Goal: Information Seeking & Learning: Learn about a topic

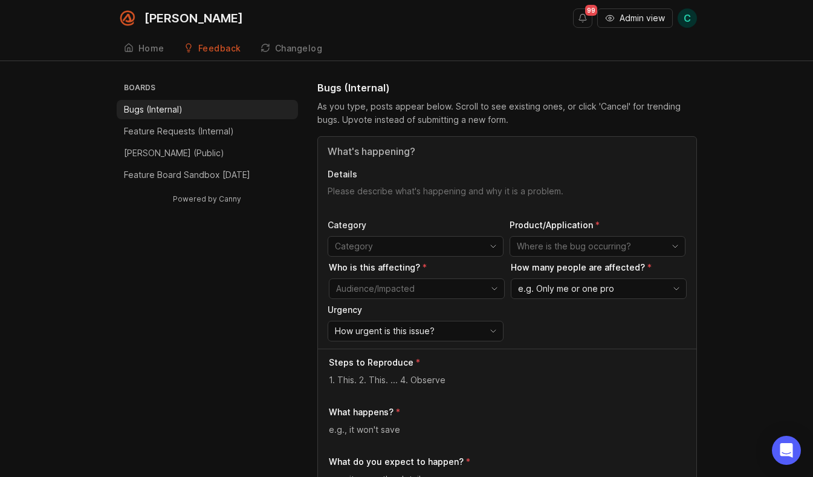
click at [198, 112] on li "Bugs (Internal)" at bounding box center [207, 109] width 181 height 19
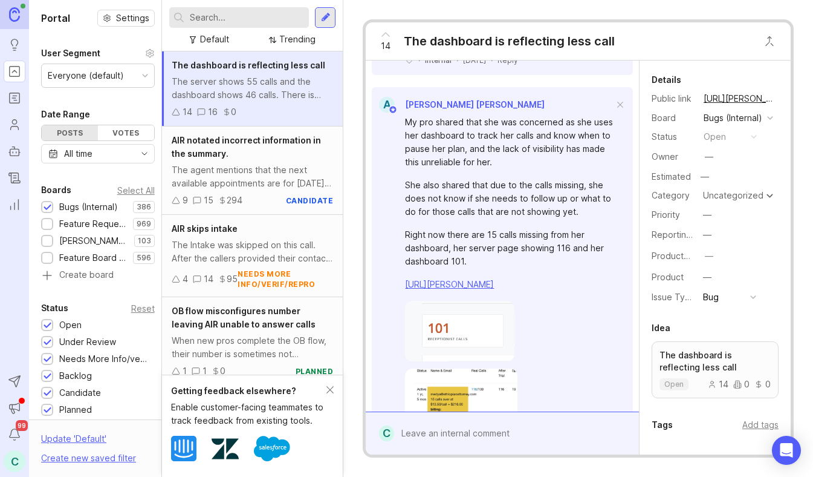
scroll to position [3228, 0]
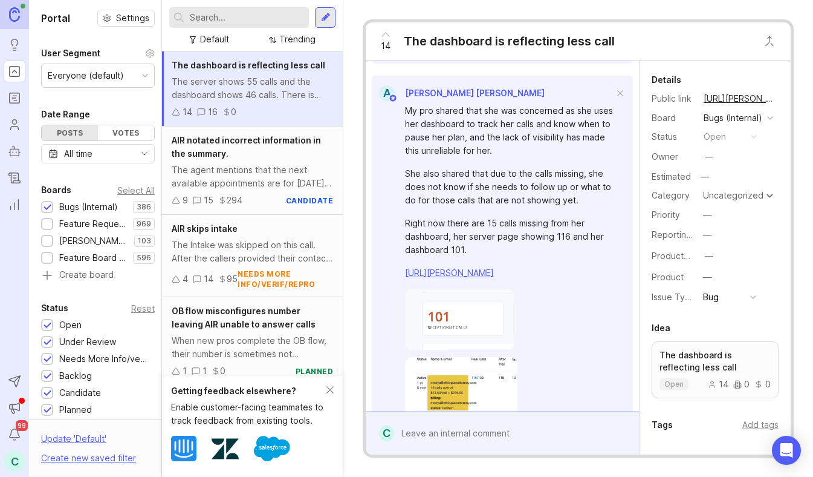
click at [178, 112] on icon at bounding box center [176, 112] width 8 height 8
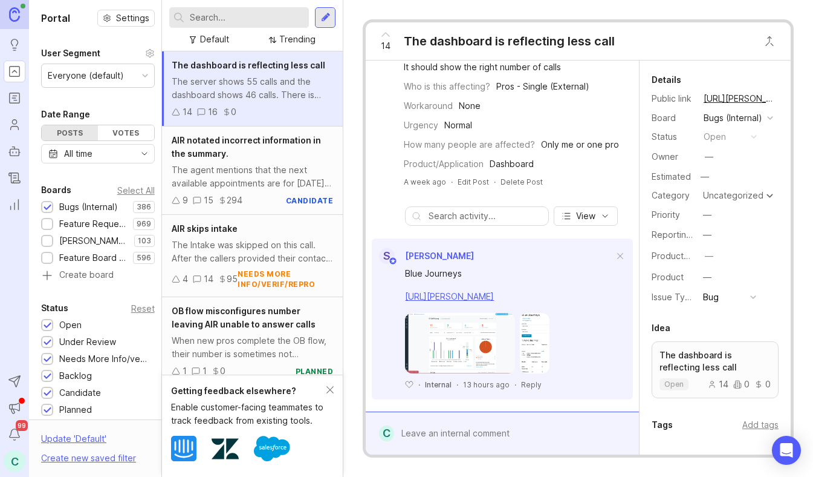
scroll to position [0, 0]
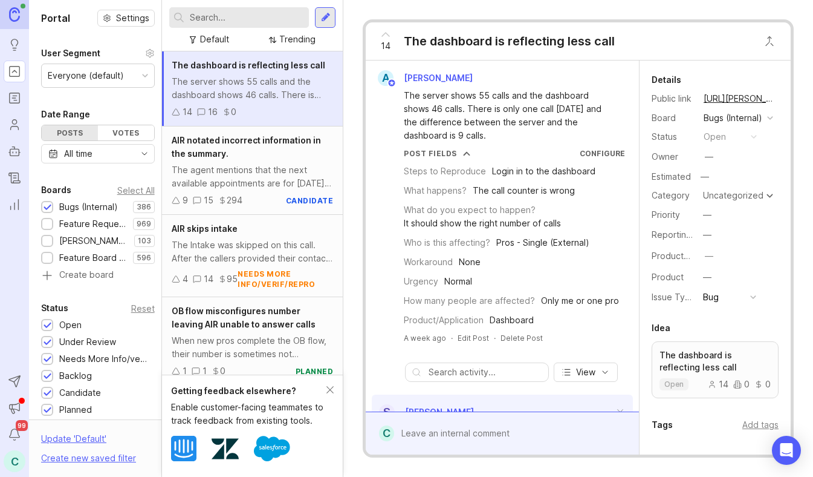
click at [184, 111] on div "14" at bounding box center [188, 111] width 10 height 13
click at [178, 112] on icon at bounding box center [176, 112] width 8 height 8
click at [387, 36] on icon at bounding box center [386, 34] width 15 height 15
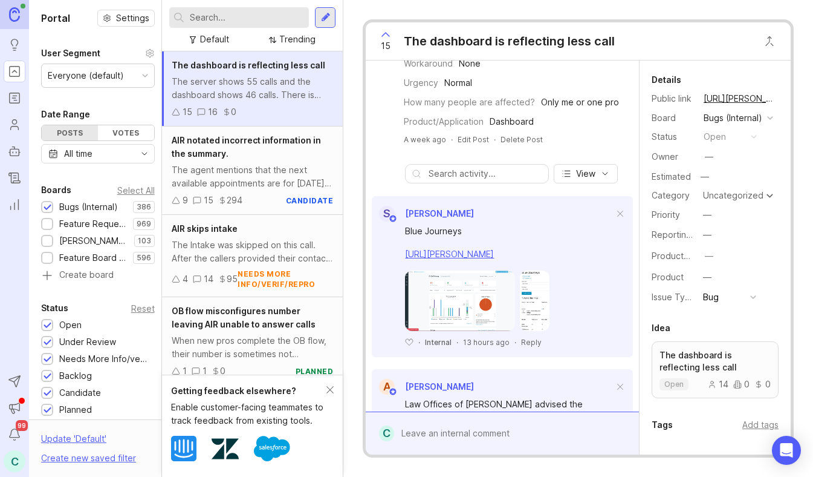
scroll to position [308, 0]
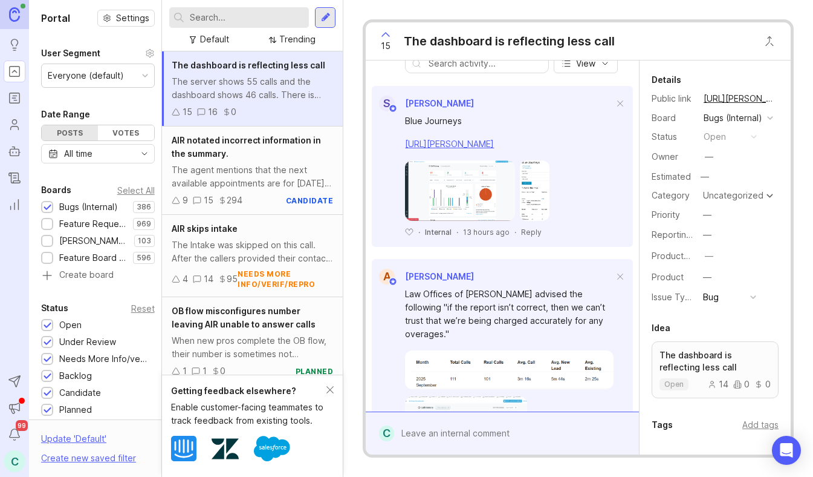
click at [494, 143] on link "[URL][PERSON_NAME]" at bounding box center [449, 143] width 89 height 10
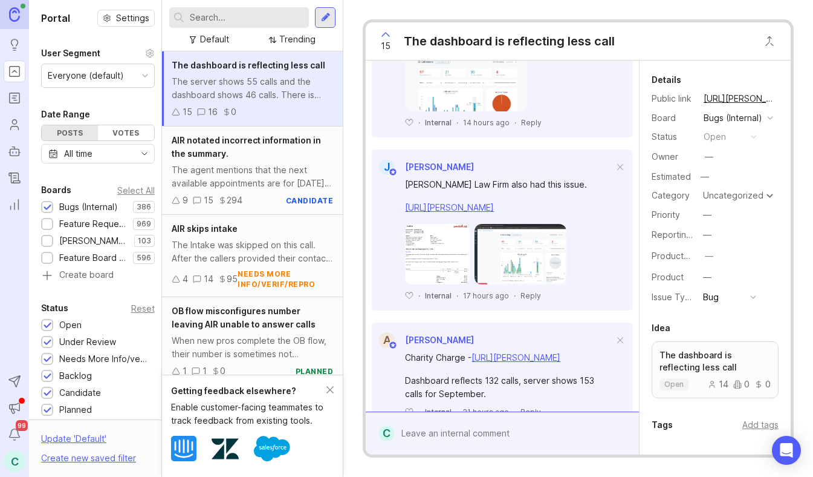
scroll to position [668, 0]
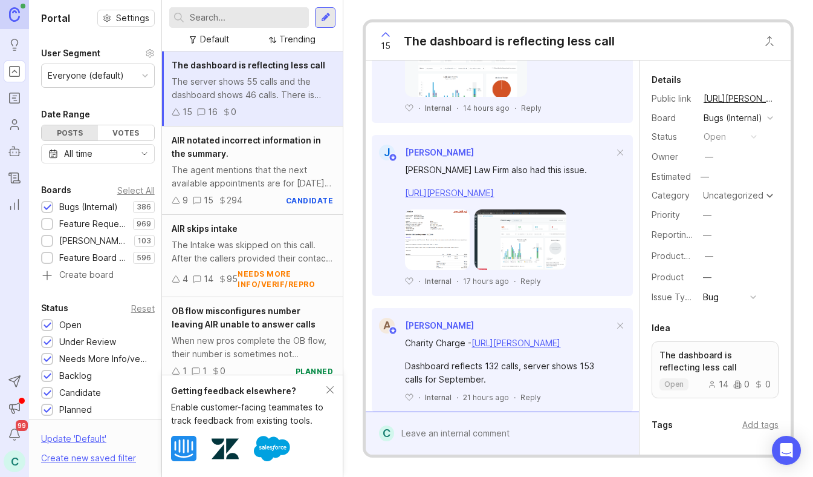
click at [472, 187] on link "[URL][PERSON_NAME]" at bounding box center [449, 192] width 89 height 10
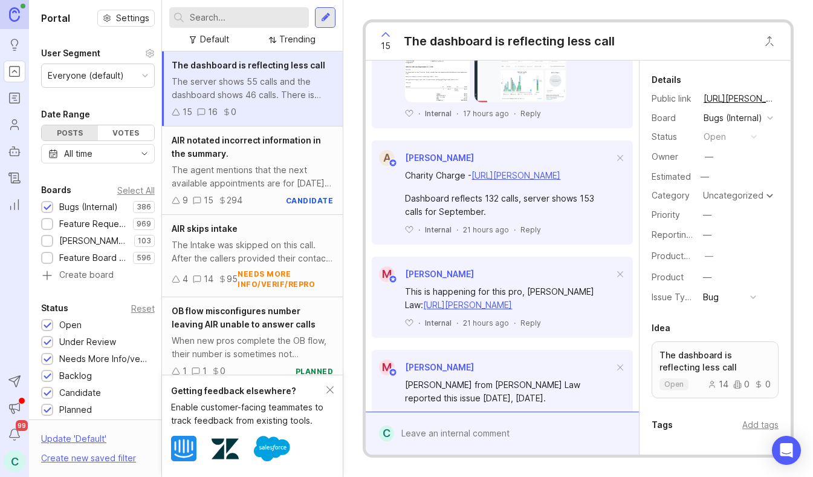
scroll to position [843, 0]
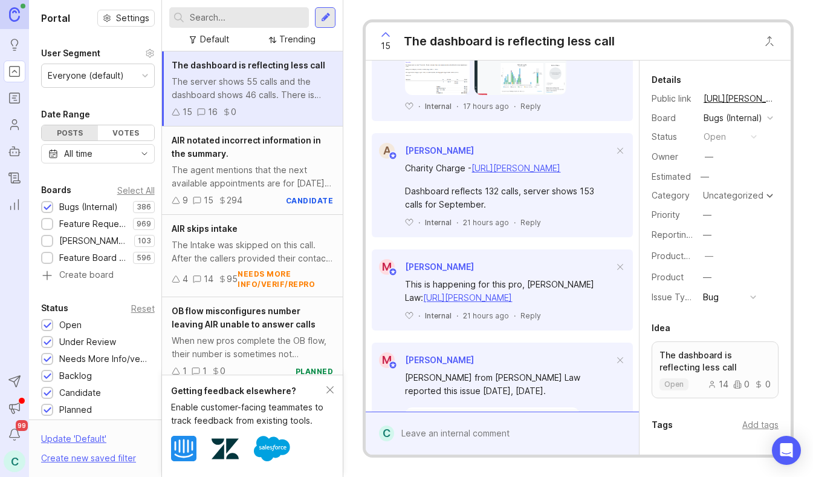
click at [483, 167] on link "[URL][PERSON_NAME]" at bounding box center [516, 168] width 89 height 10
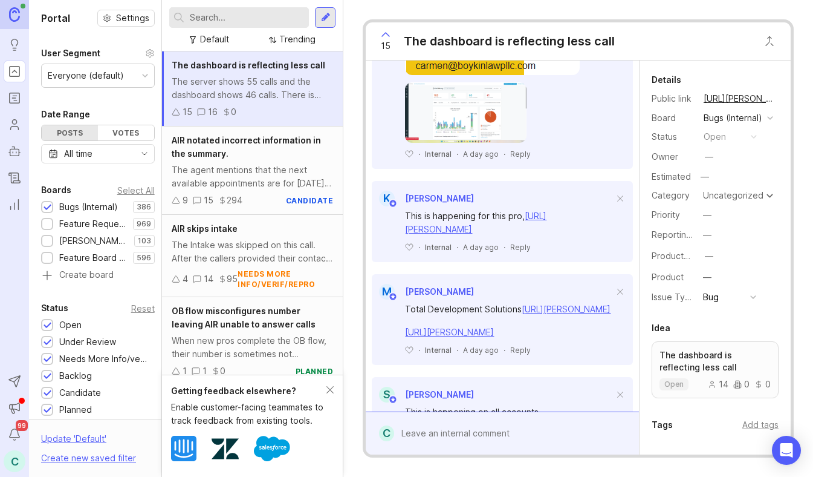
scroll to position [1230, 0]
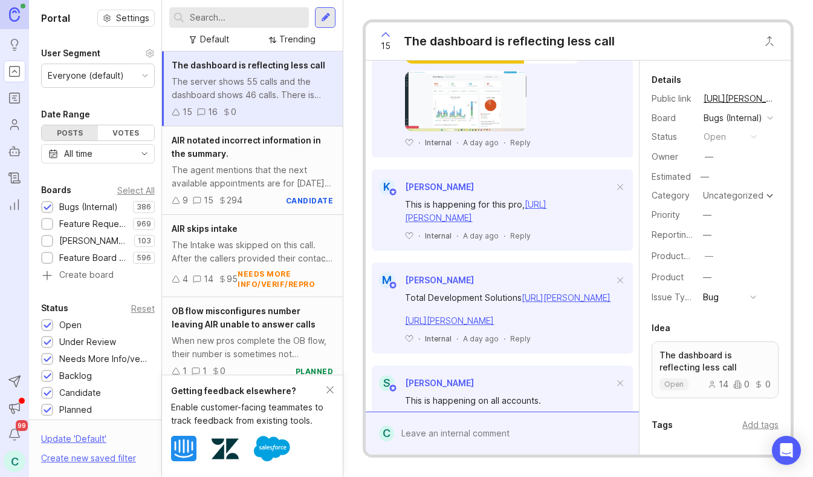
click at [515, 221] on link "[URL][PERSON_NAME]" at bounding box center [476, 211] width 142 height 24
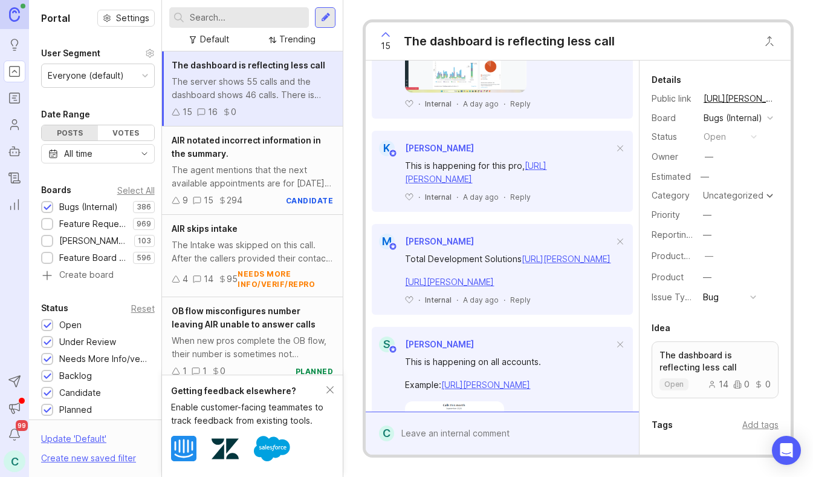
scroll to position [1283, 0]
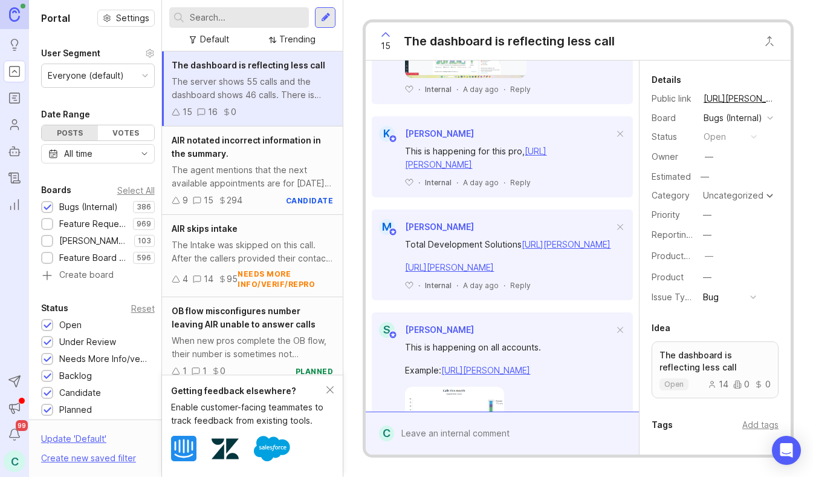
click at [522, 249] on link "[URL][PERSON_NAME]" at bounding box center [566, 244] width 89 height 10
click at [432, 272] on link "[URL][PERSON_NAME]" at bounding box center [449, 267] width 89 height 10
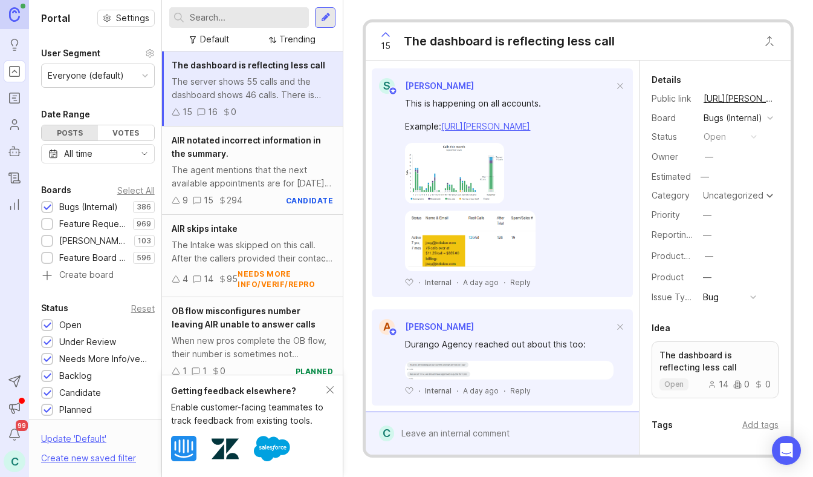
scroll to position [1525, 0]
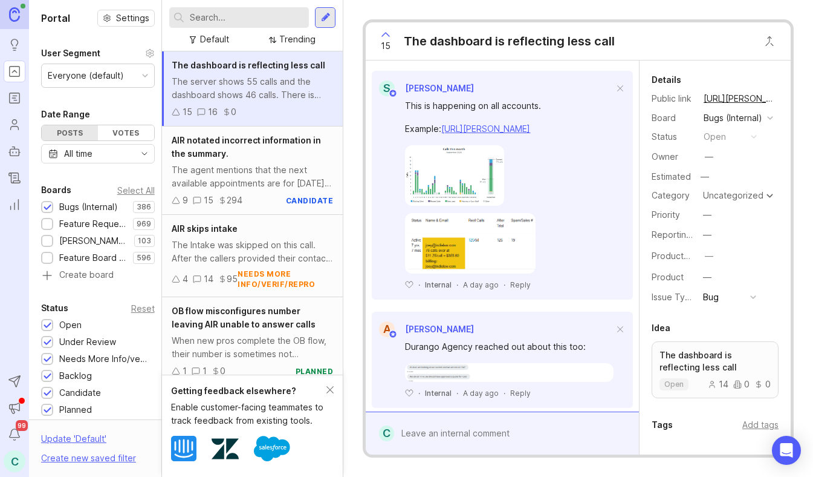
click at [508, 134] on link "[URL][PERSON_NAME]" at bounding box center [485, 128] width 89 height 10
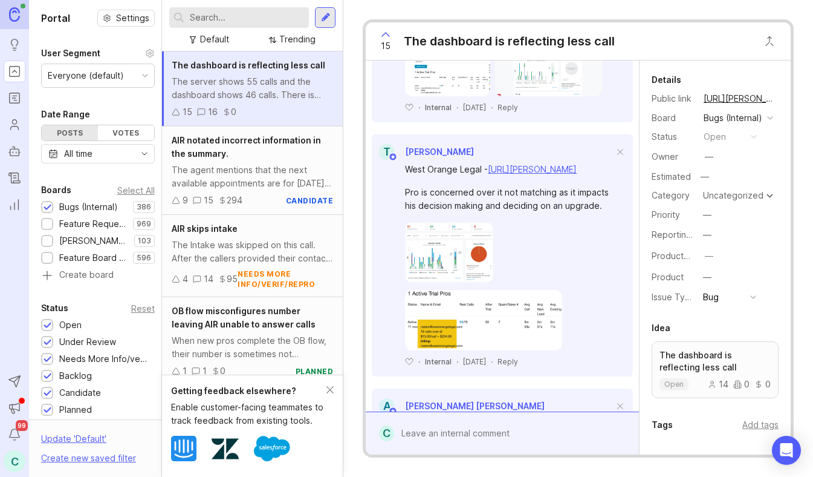
scroll to position [2922, 0]
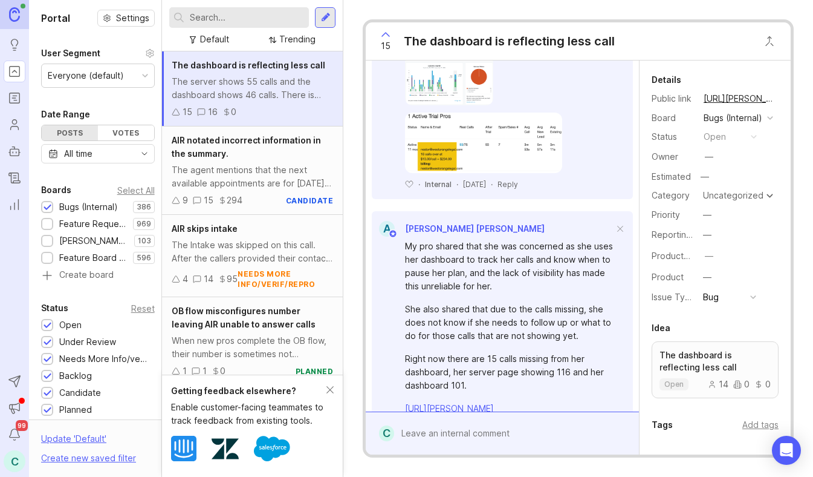
scroll to position [3133, 0]
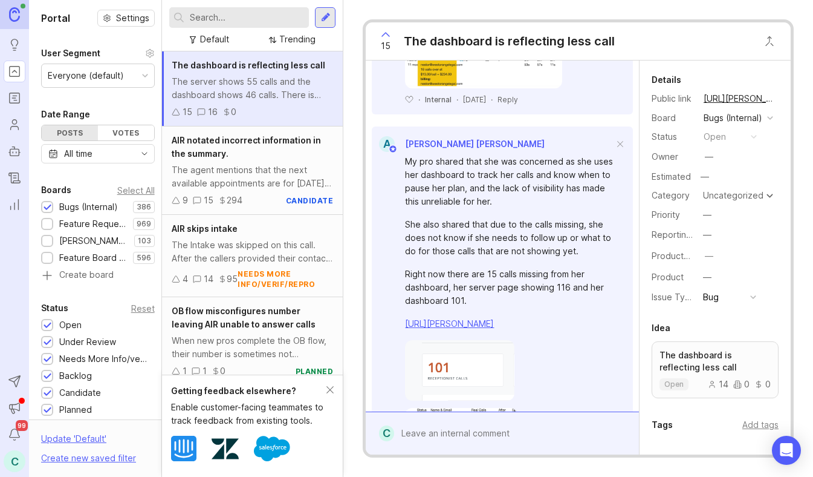
scroll to position [3277, 0]
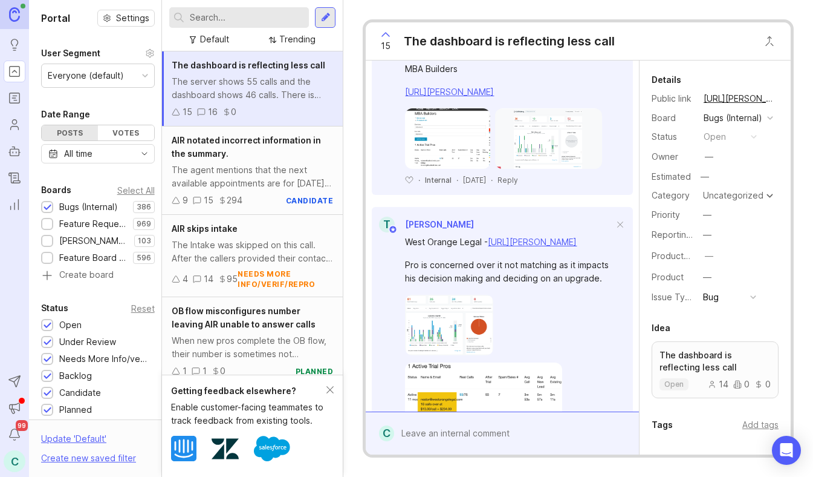
scroll to position [2842, 0]
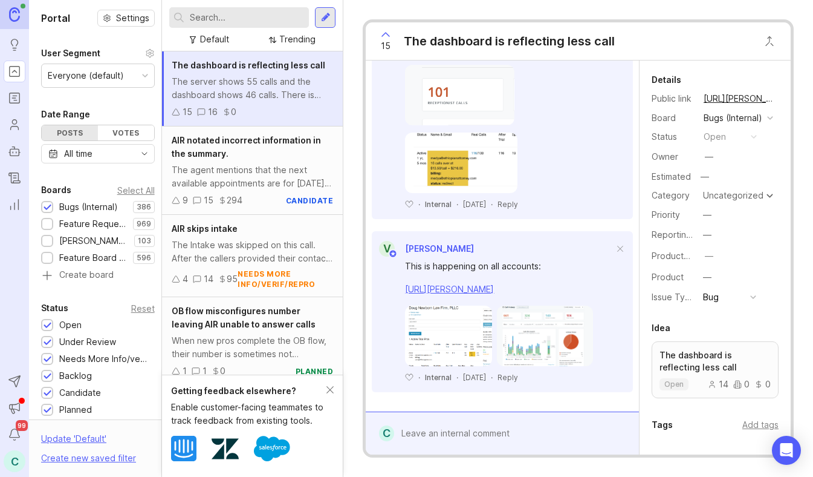
scroll to position [3616, 0]
click at [475, 53] on link "[URL][PERSON_NAME]" at bounding box center [449, 48] width 89 height 10
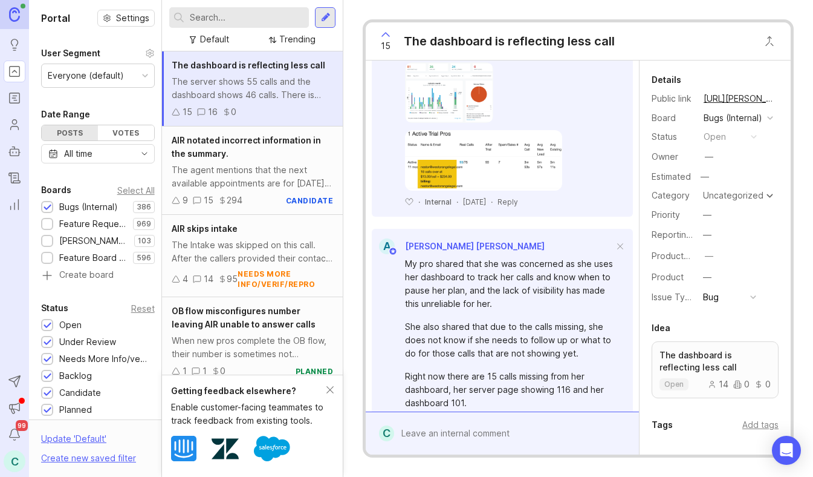
scroll to position [2917, 0]
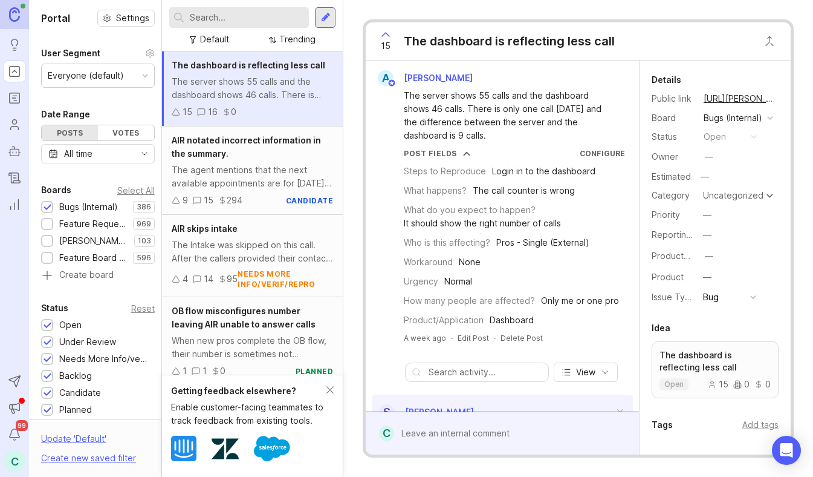
click at [116, 134] on div "Votes" at bounding box center [126, 132] width 56 height 15
click at [48, 138] on div "Posts" at bounding box center [70, 132] width 56 height 15
click at [299, 40] on div "Trending" at bounding box center [297, 39] width 36 height 13
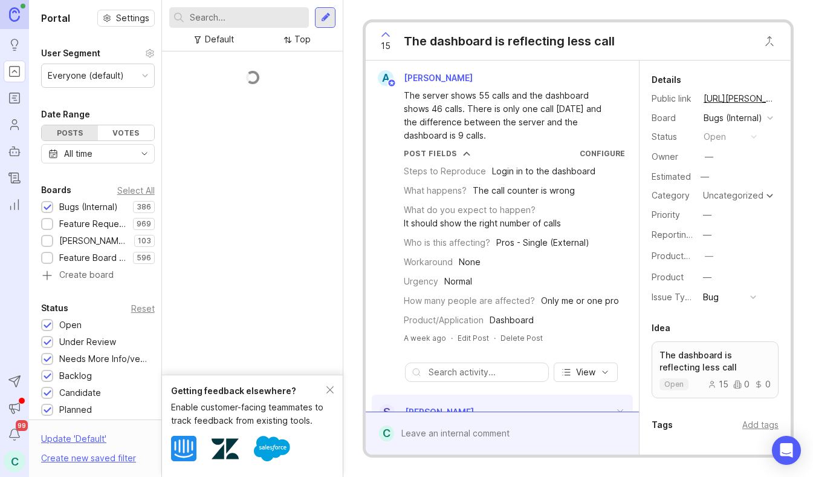
scroll to position [426, 0]
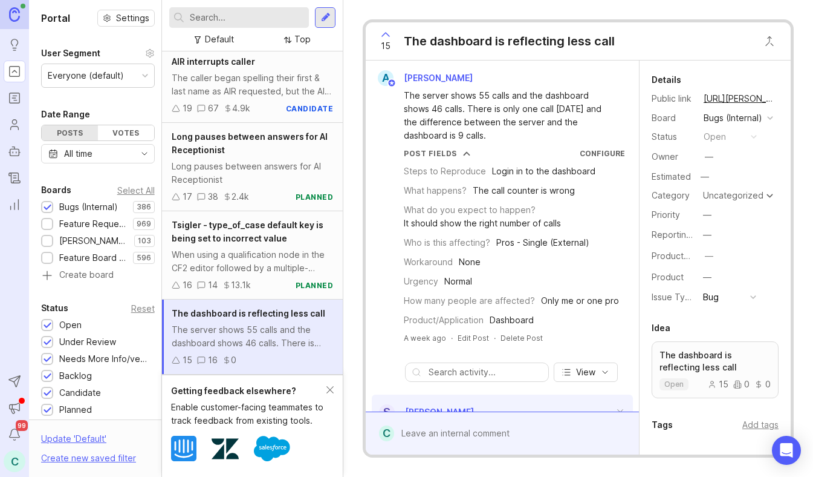
click at [260, 74] on div "The caller began spelling their first & last name as AIR requested, but the AI …" at bounding box center [252, 84] width 161 height 27
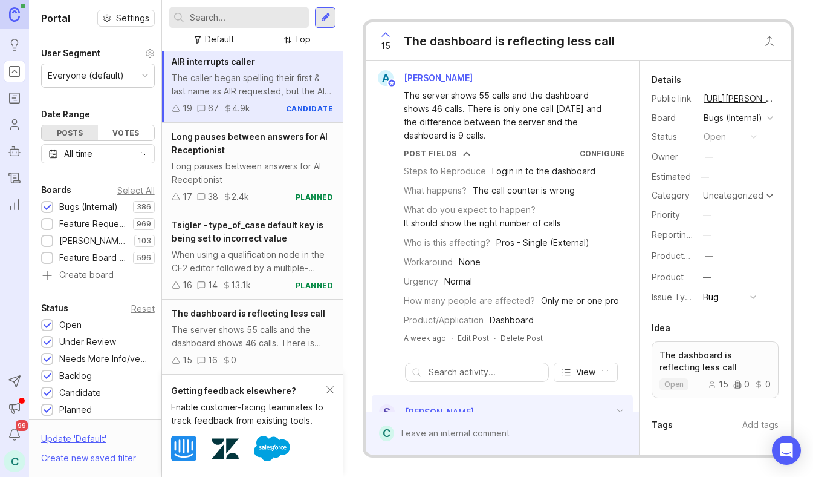
scroll to position [422, 0]
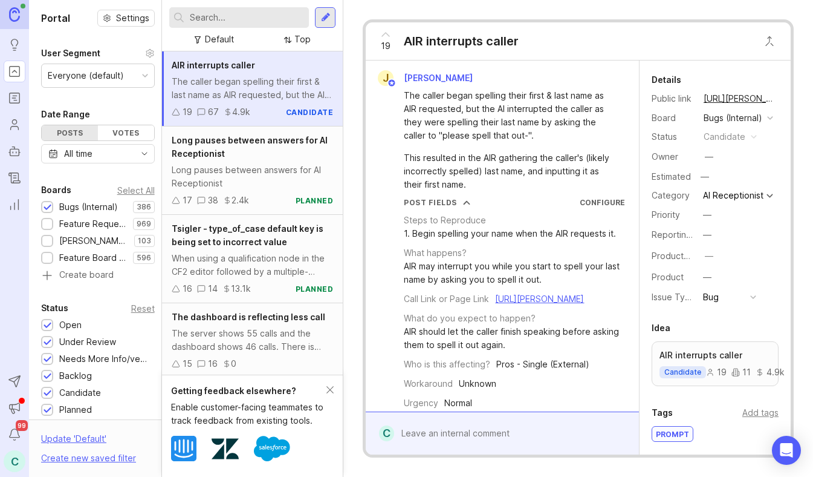
click at [256, 178] on div "Long pauses between answers for AI Receptionist" at bounding box center [252, 176] width 161 height 27
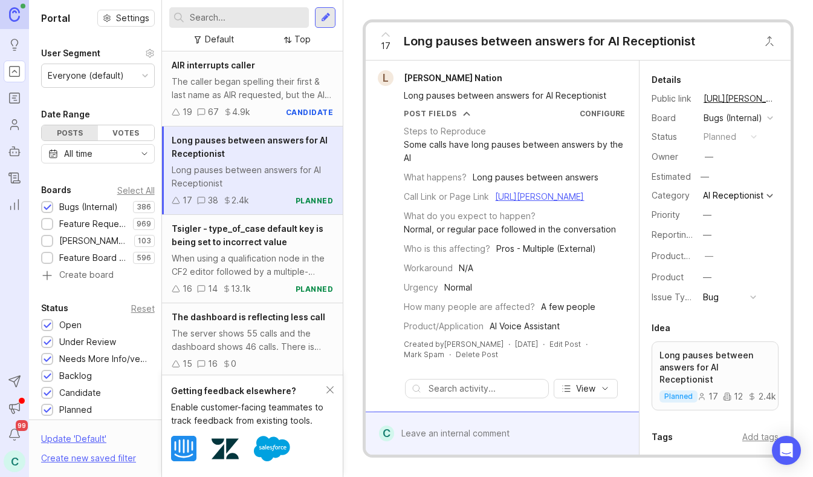
click at [251, 263] on div "When using a qualification node in the CF2 editor followed by a multiple-choice…" at bounding box center [252, 265] width 161 height 27
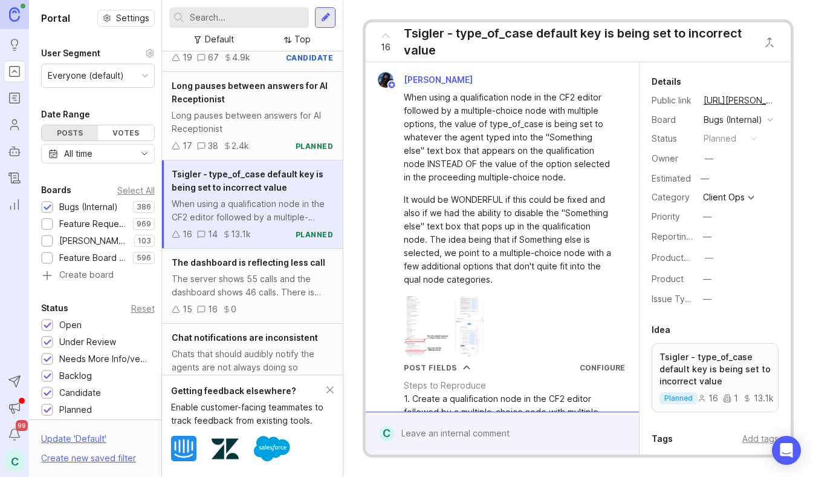
scroll to position [486, 0]
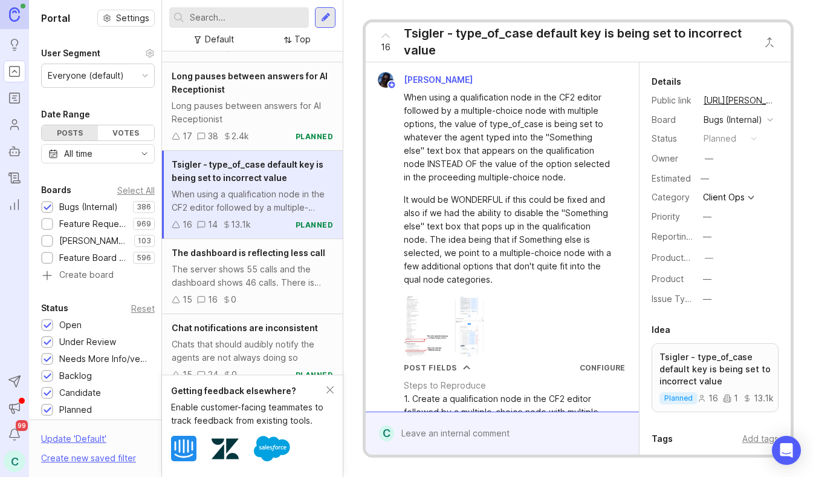
click at [252, 282] on div "The server shows 55 calls and the dashboard shows 46 calls. There is only one c…" at bounding box center [252, 275] width 161 height 27
